Goal: Contribute content

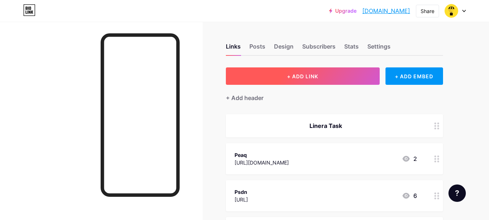
click at [306, 73] on span "+ ADD LINK" at bounding box center [302, 76] width 31 height 6
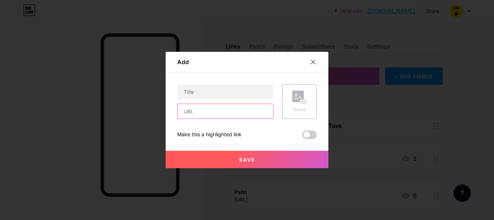
click at [219, 108] on input "text" at bounding box center [226, 111] width 96 height 14
paste input "[URL][DOMAIN_NAME]"
type input "[URL][DOMAIN_NAME]"
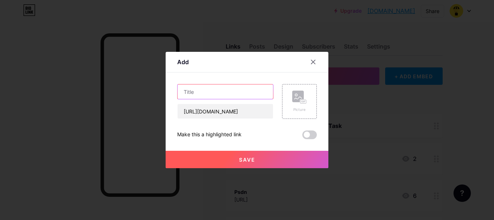
click at [224, 90] on input "text" at bounding box center [226, 91] width 96 height 14
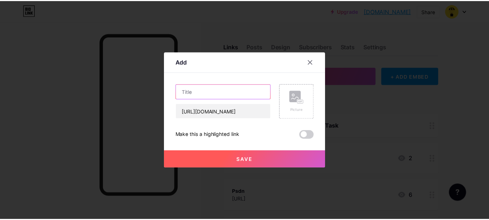
scroll to position [0, 0]
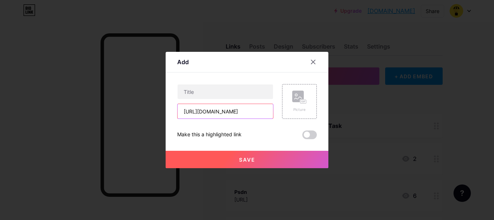
click at [229, 111] on input "[URL][DOMAIN_NAME]" at bounding box center [226, 111] width 96 height 14
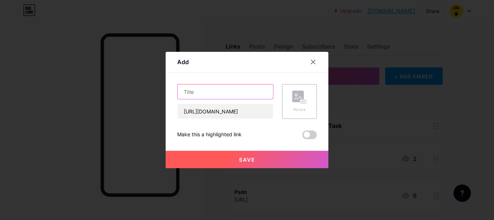
click at [235, 94] on input "text" at bounding box center [226, 91] width 96 height 14
paste input "coingecko"
click at [187, 92] on input "coingecko" at bounding box center [226, 91] width 96 height 14
click at [246, 90] on input "Coingecko" at bounding box center [226, 91] width 96 height 14
click at [211, 90] on input "Coingecko Daily Claim" at bounding box center [226, 91] width 96 height 14
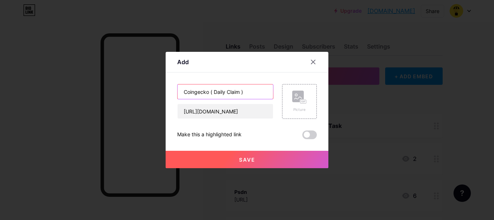
click at [198, 92] on input "Coingecko ( Daily Claim )" at bounding box center [226, 91] width 96 height 14
type input "Coingecko ( Daily Claim )"
click at [260, 156] on button "Save" at bounding box center [247, 158] width 163 height 17
